Goal: Task Accomplishment & Management: Use online tool/utility

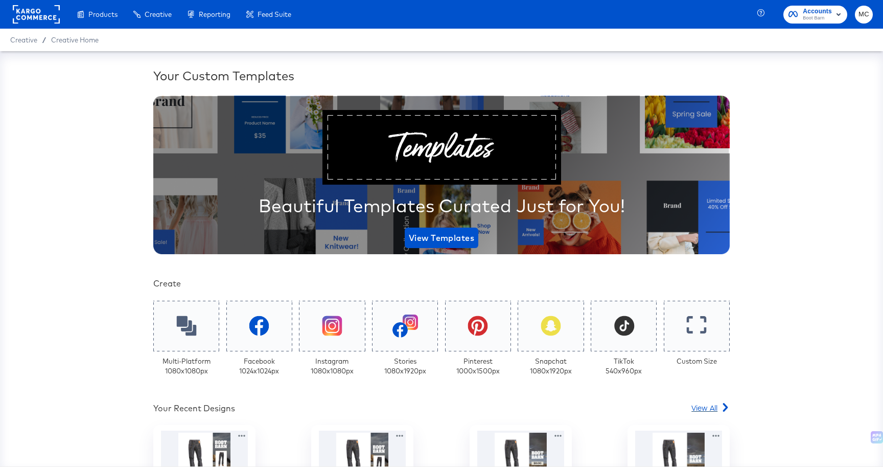
click at [711, 410] on span "View All" at bounding box center [705, 407] width 26 height 10
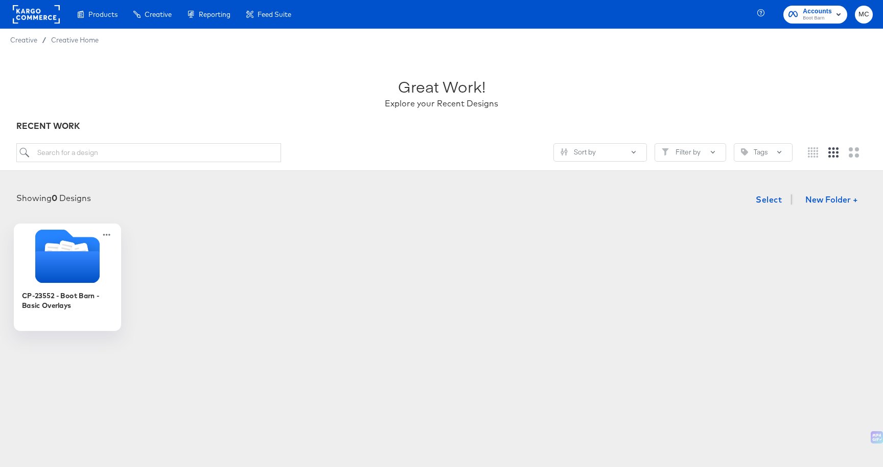
click at [107, 249] on icon "Folder" at bounding box center [67, 256] width 107 height 54
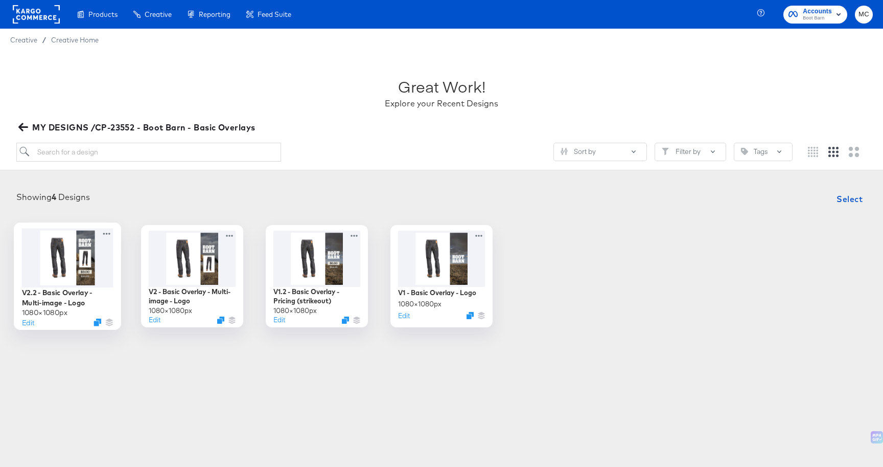
click at [107, 249] on div at bounding box center [67, 257] width 91 height 59
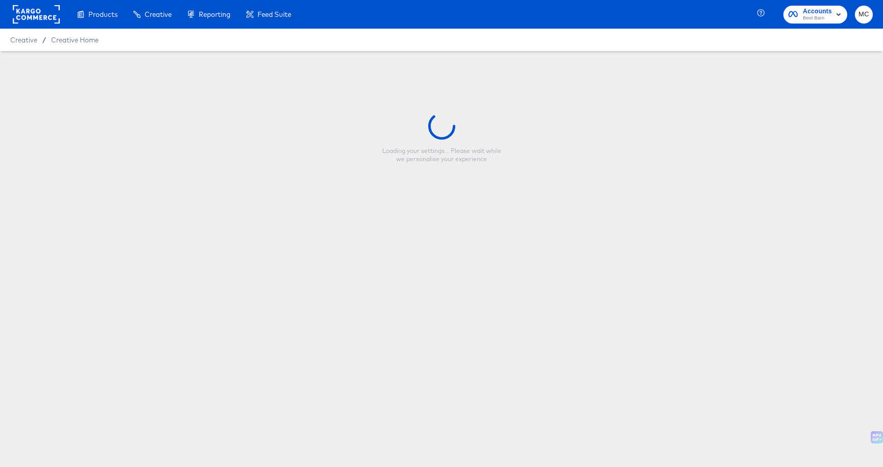
type input "V2.2 - Basic Overlay - Multi-image - Logo"
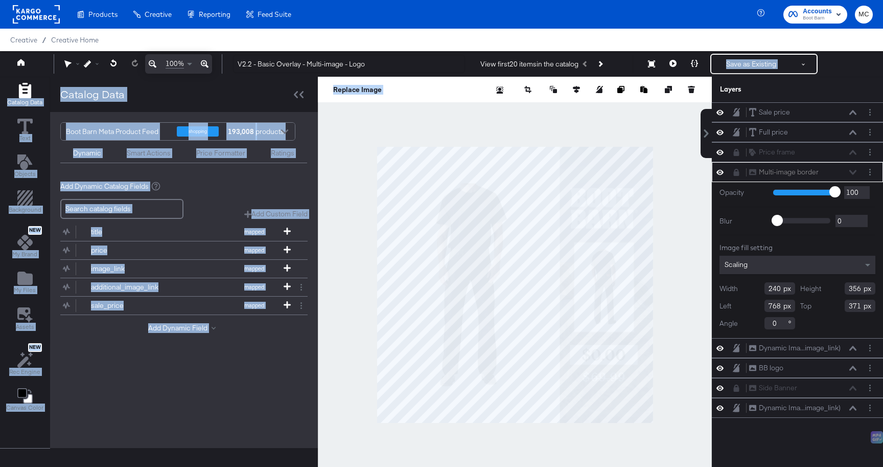
drag, startPoint x: 696, startPoint y: 97, endPoint x: 666, endPoint y: 66, distance: 42.7
click at [666, 66] on div "100% V2.2 - Basic Overlay - Multi-image - Logo View first 20 items in the catal…" at bounding box center [441, 64] width 883 height 26
click at [666, 66] on button at bounding box center [672, 64] width 21 height 20
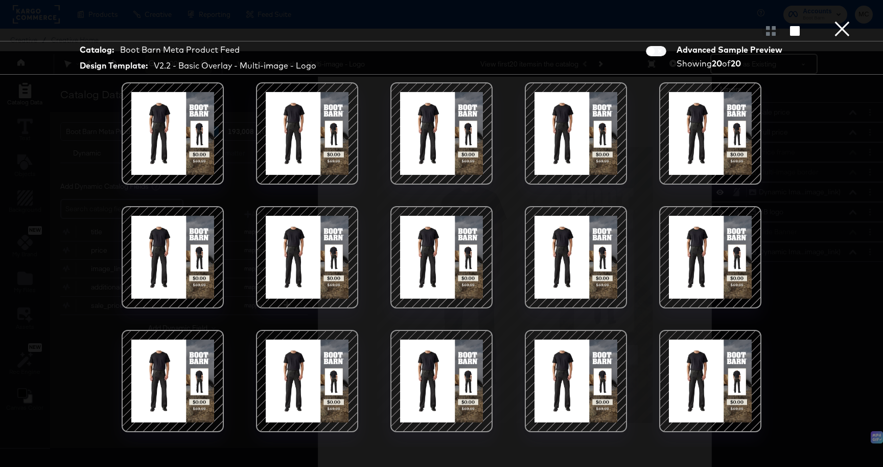
click at [828, 69] on div "Catalog: Boot Barn Meta Product Feed Design Template: V2.2 - Basic Overlay - Mu…" at bounding box center [441, 58] width 883 height 34
click at [825, 23] on div at bounding box center [441, 30] width 883 height 20
click at [840, 20] on button "×" at bounding box center [842, 10] width 20 height 20
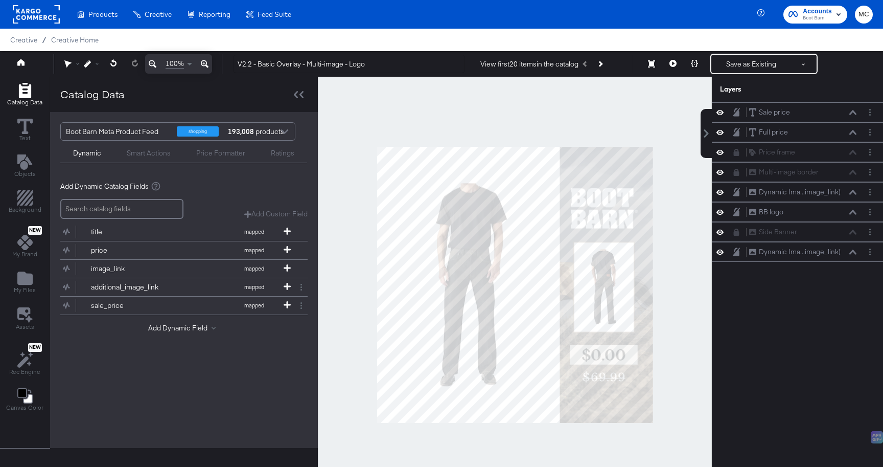
click at [278, 130] on div at bounding box center [284, 133] width 15 height 18
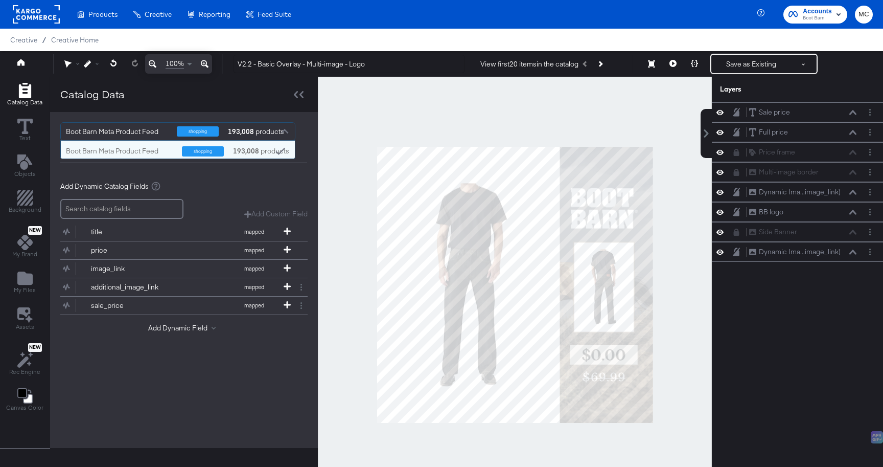
scroll to position [18, 234]
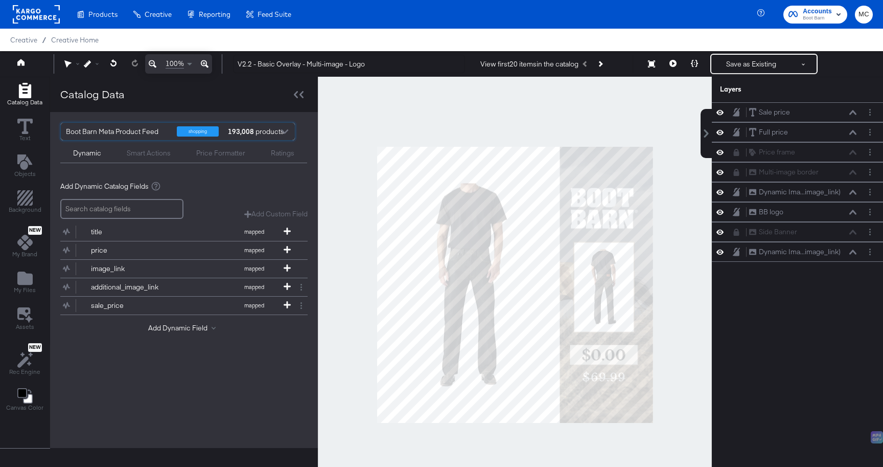
click at [278, 130] on div at bounding box center [284, 133] width 15 height 18
